Goal: Transaction & Acquisition: Purchase product/service

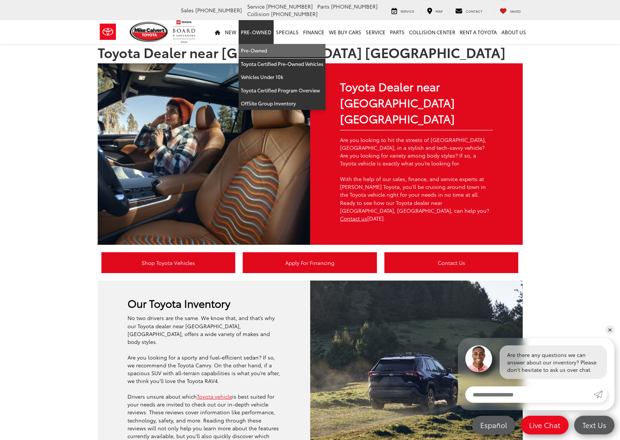
click at [262, 53] on link "Pre-Owned" at bounding box center [282, 50] width 87 height 13
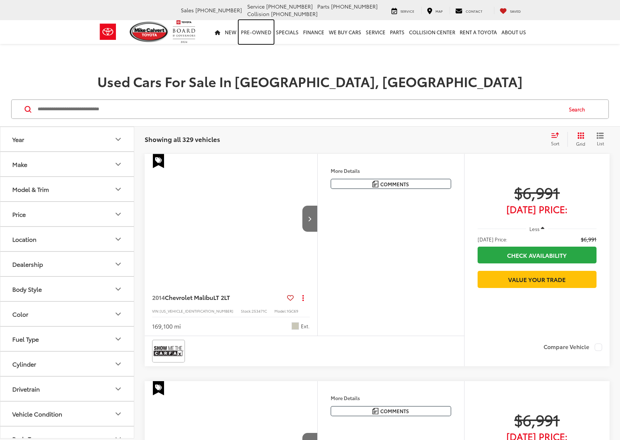
click at [265, 32] on link "Pre-Owned" at bounding box center [256, 32] width 35 height 24
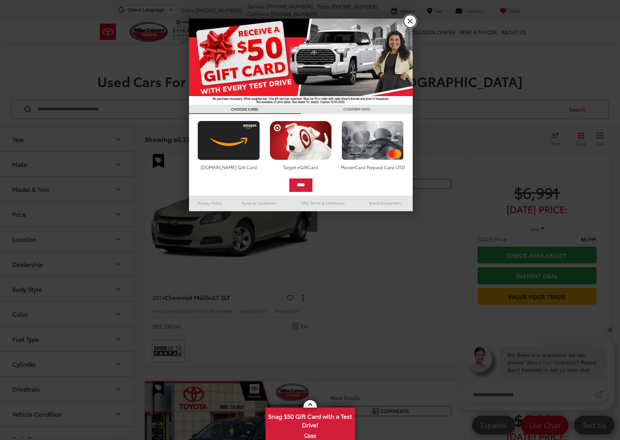
click at [413, 20] on link "X" at bounding box center [410, 21] width 13 height 13
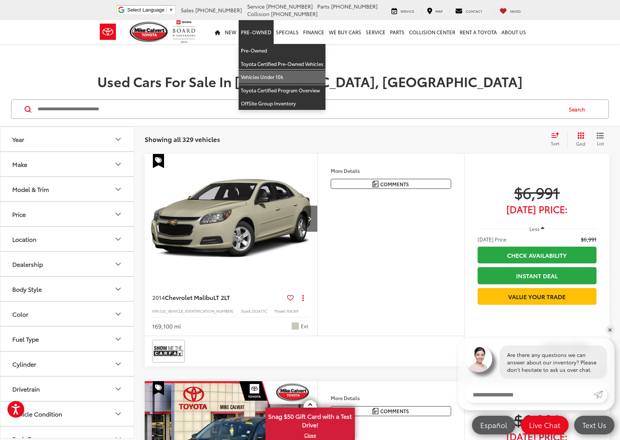
click at [284, 77] on link "Vehicles Under 10k" at bounding box center [282, 76] width 87 height 13
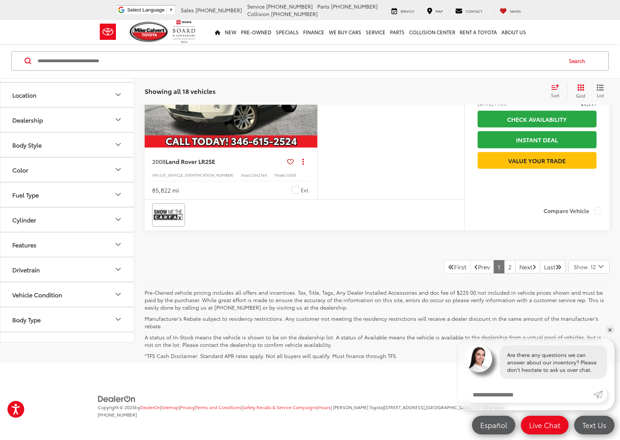
scroll to position [2793, 0]
click at [505, 268] on link "2" at bounding box center [510, 266] width 12 height 13
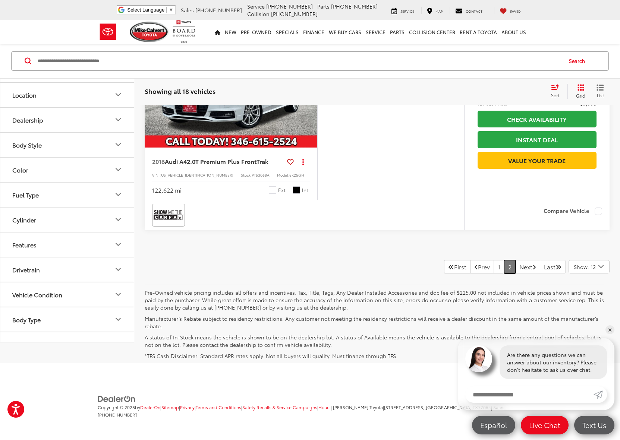
scroll to position [1340, 0]
drag, startPoint x: 405, startPoint y: 252, endPoint x: 370, endPoint y: 220, distance: 47.7
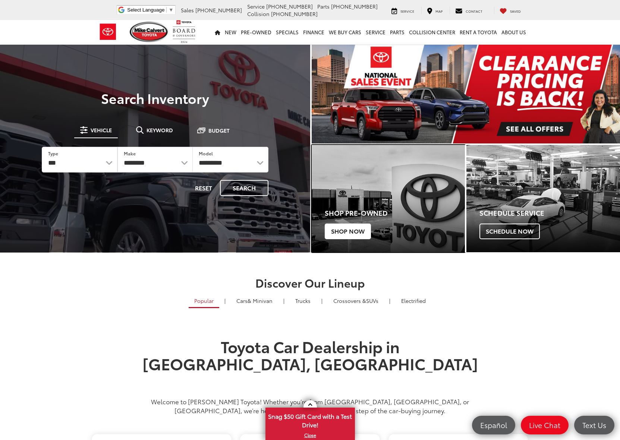
click at [333, 230] on span "Shop Now" at bounding box center [348, 232] width 46 height 16
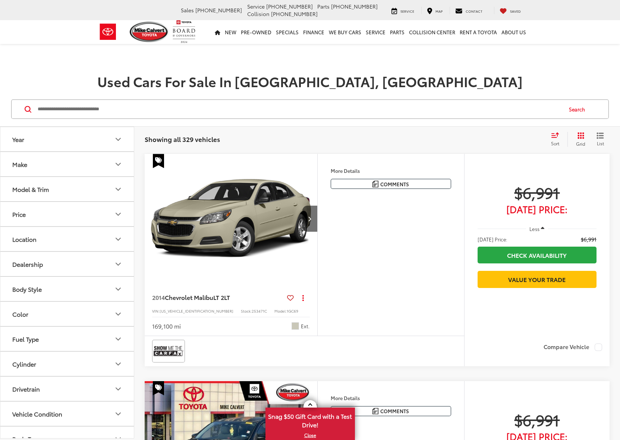
click at [551, 137] on icon "Select sort value" at bounding box center [555, 135] width 8 height 6
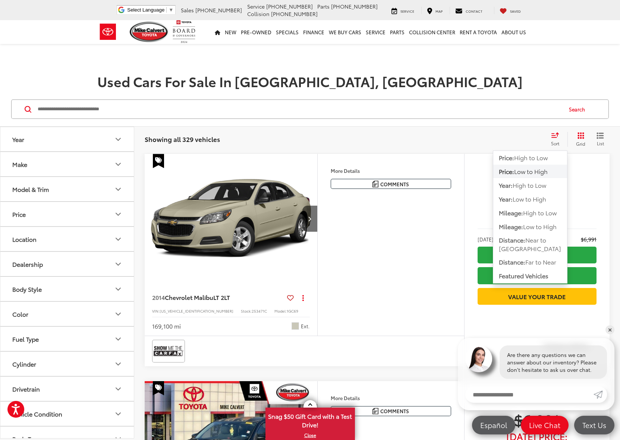
click at [532, 171] on span "Low to High" at bounding box center [531, 171] width 34 height 9
